Goal: Transaction & Acquisition: Purchase product/service

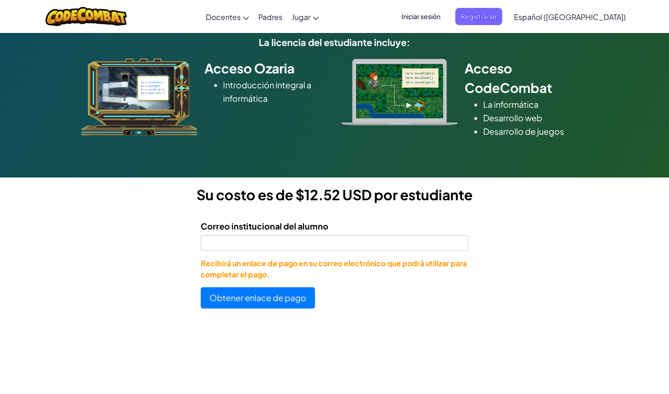
scroll to position [126, 0]
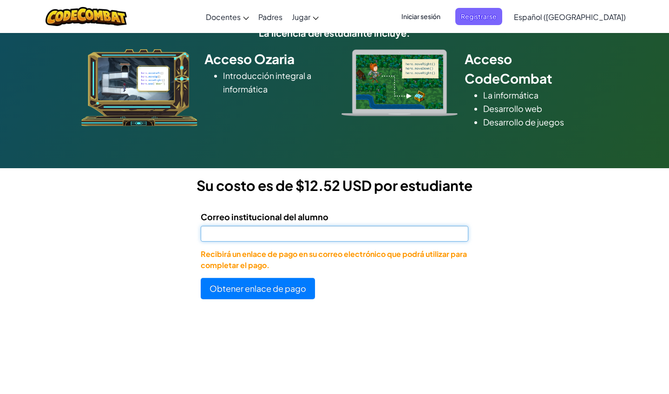
click at [430, 235] on input "Correo institucional del alumno" at bounding box center [335, 234] width 268 height 16
type input "L"
type input "LO"
